Goal: Task Accomplishment & Management: Manage account settings

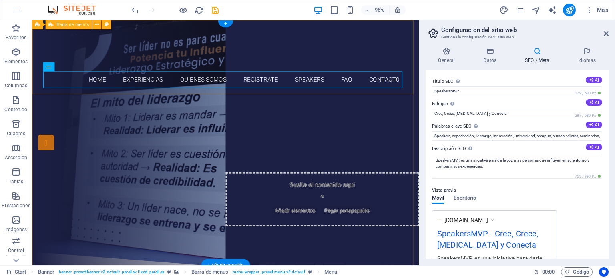
scroll to position [59, 0]
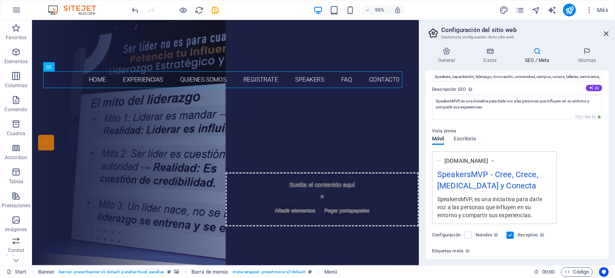
click at [609, 35] on aside "Configuración del sitio web Gestiona la configuración de tu sitio web General D…" at bounding box center [517, 143] width 196 height 246
click at [606, 33] on icon at bounding box center [606, 33] width 5 height 6
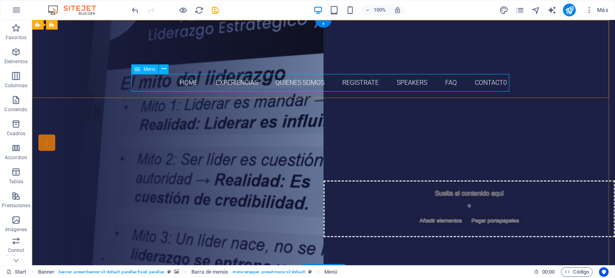
click at [240, 83] on nav "Home Experiencias Quienes somos Registrate Speakers FAQ Contact0" at bounding box center [324, 83] width 378 height 18
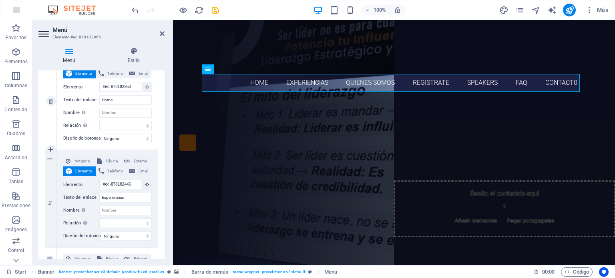
scroll to position [112, 0]
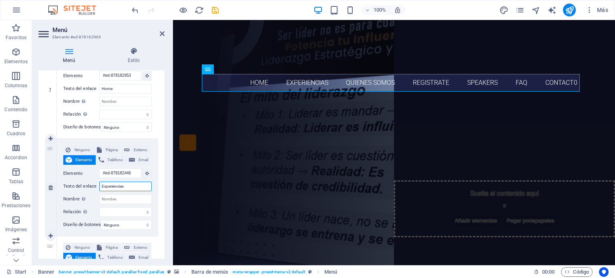
click at [109, 185] on input "Experiencias" at bounding box center [125, 187] width 52 height 10
type input "Vive la Experiencias"
select select
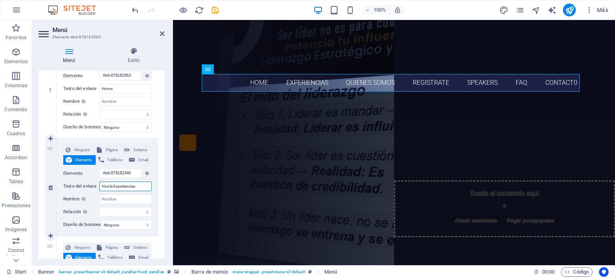
select select
type input "Vive la Experiencia"
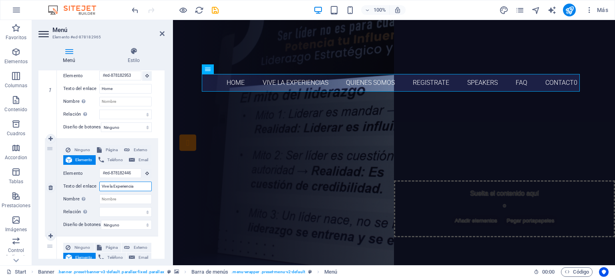
select select
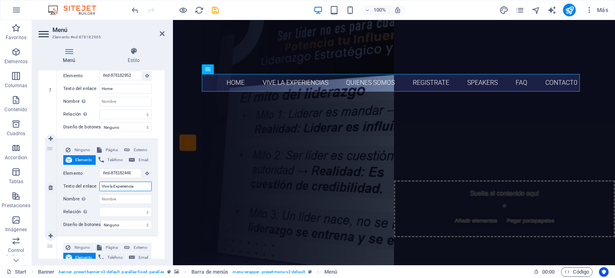
select select
type input "Vive la Experiencia"
click at [244, 232] on div "¿Estás dispuesto en invertir tu tiempo para mejorar? vive la experiencia speake…" at bounding box center [394, 182] width 442 height 166
